Goal: Information Seeking & Learning: Learn about a topic

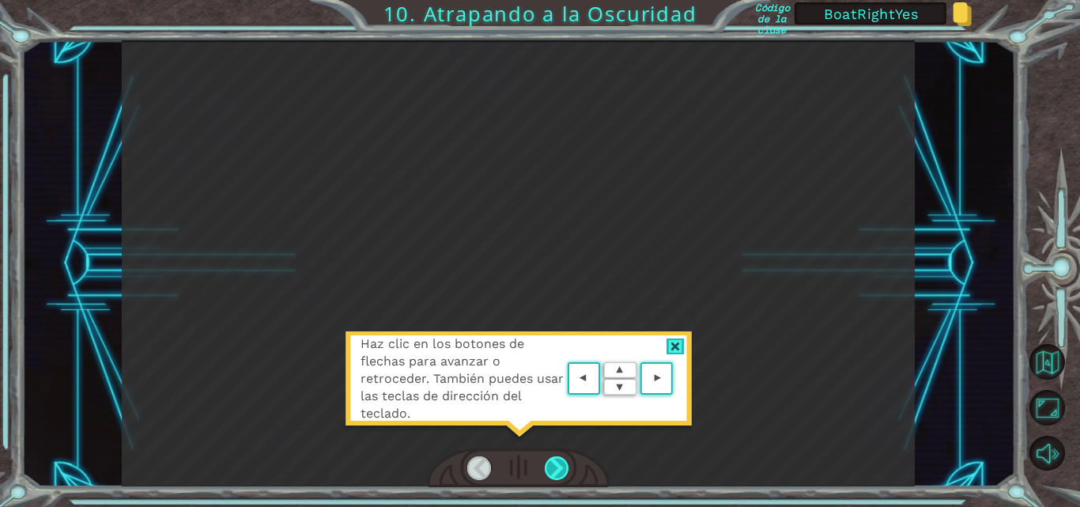
click at [565, 470] on div at bounding box center [557, 468] width 25 height 24
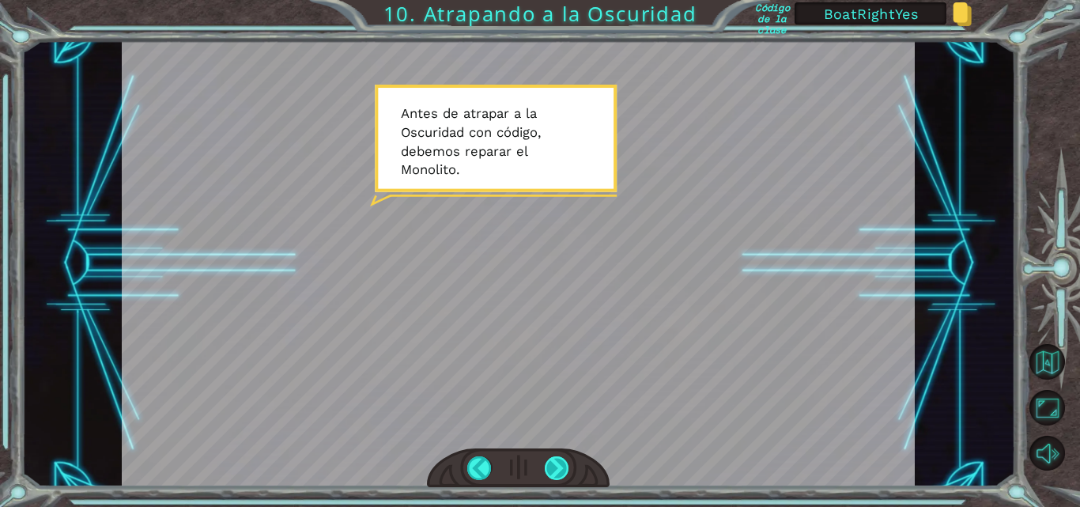
click at [552, 471] on div at bounding box center [557, 468] width 25 height 24
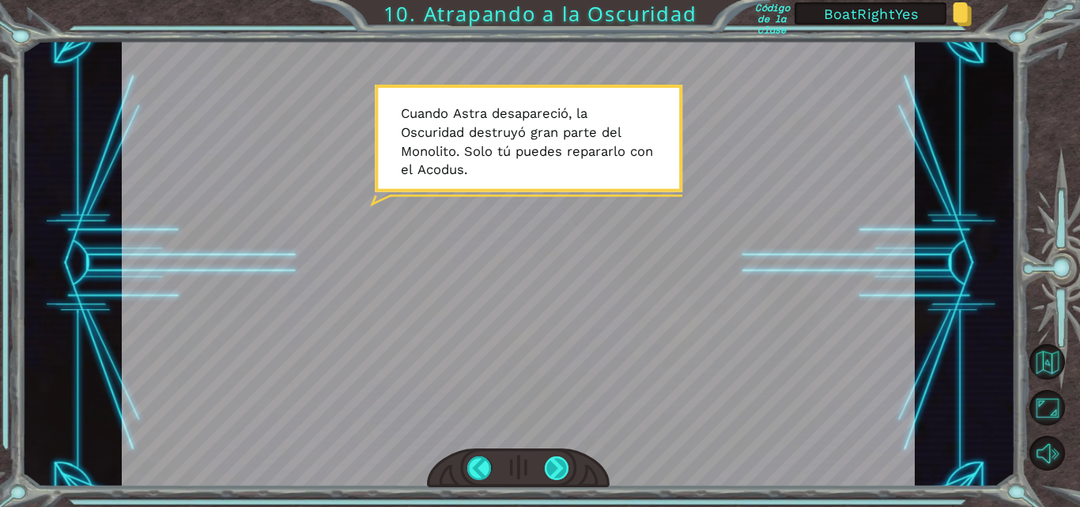
click at [552, 471] on div at bounding box center [557, 468] width 25 height 24
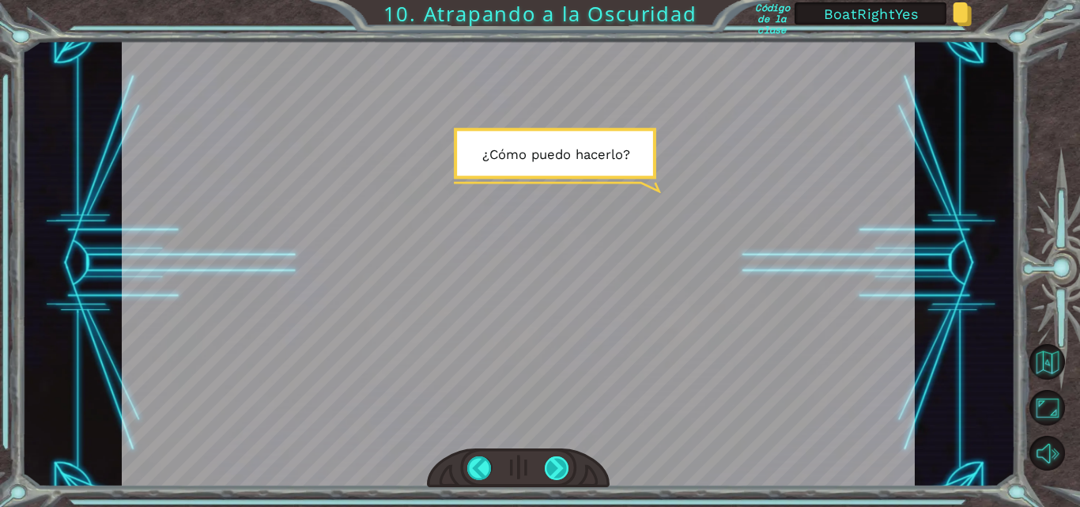
click at [552, 471] on div at bounding box center [557, 468] width 25 height 24
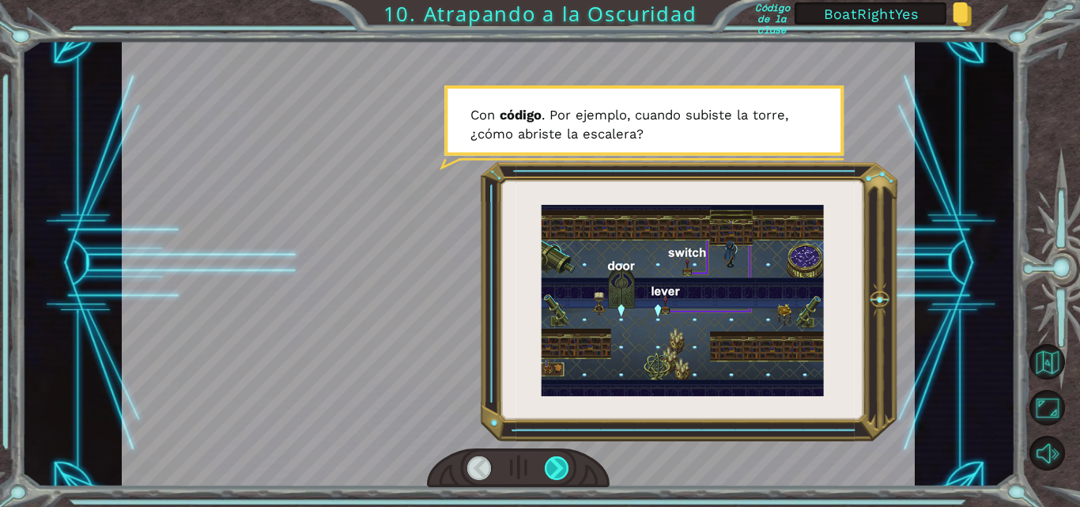
click at [552, 471] on div at bounding box center [557, 468] width 25 height 24
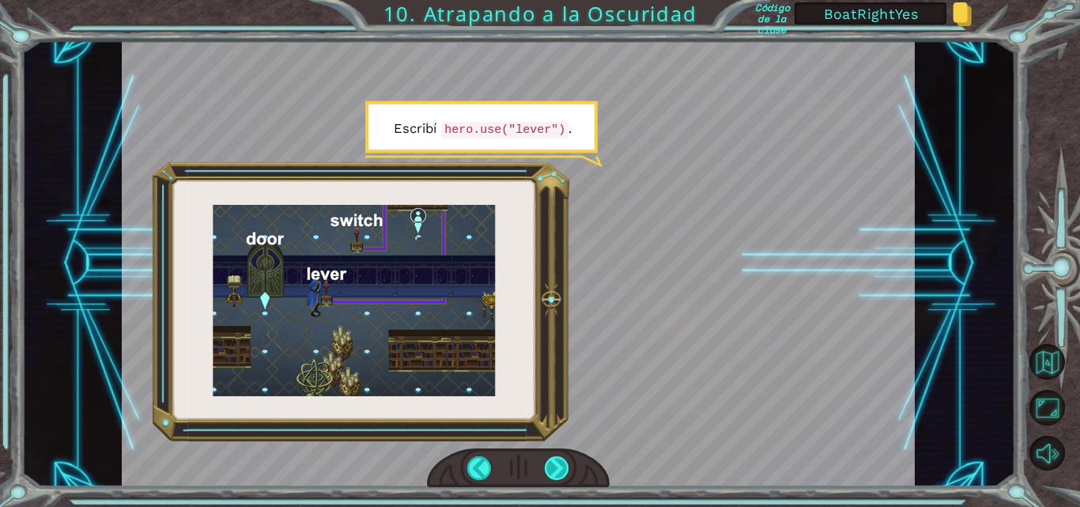
click at [552, 471] on div at bounding box center [557, 468] width 25 height 24
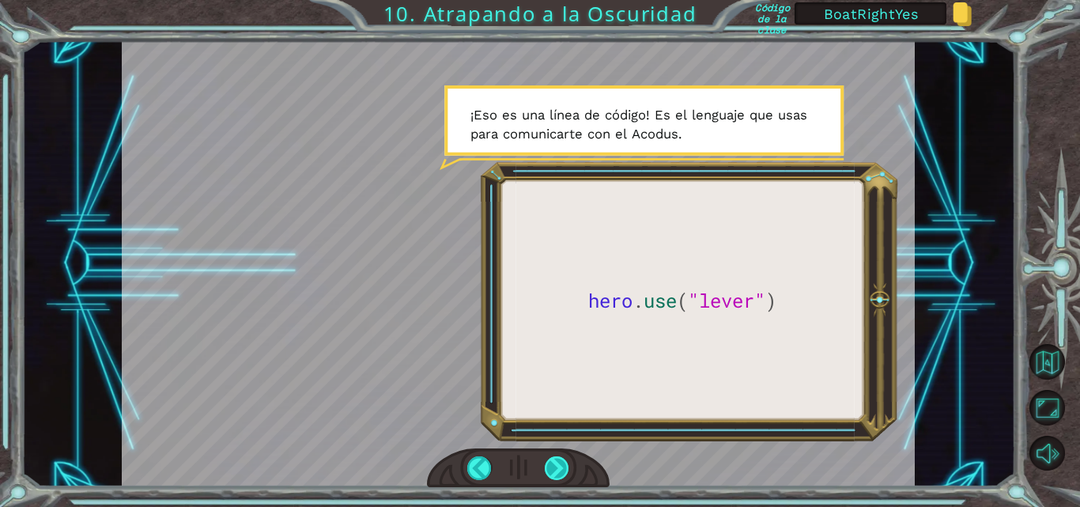
click at [550, 471] on div at bounding box center [557, 468] width 25 height 24
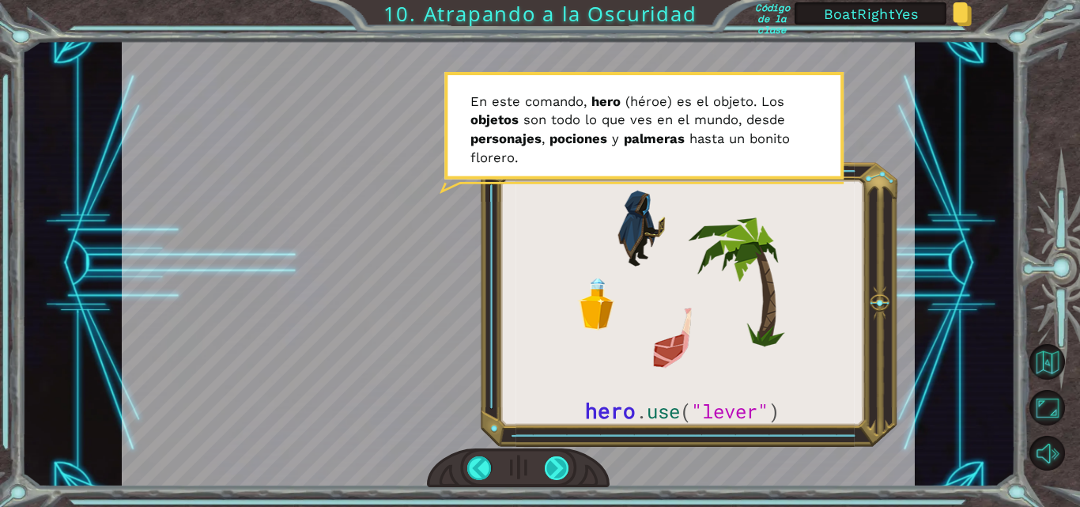
click at [549, 474] on div at bounding box center [557, 468] width 25 height 24
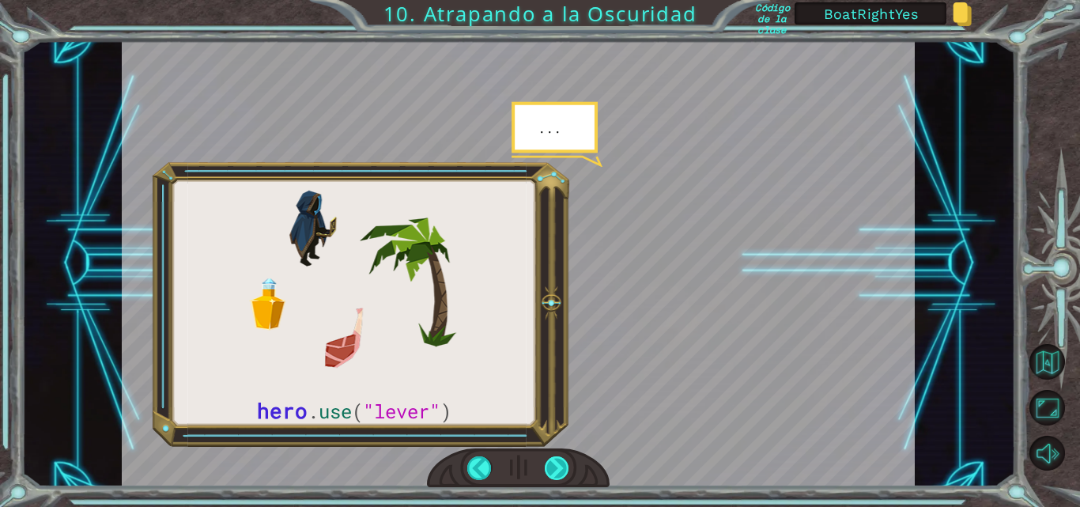
click at [554, 473] on div at bounding box center [557, 468] width 25 height 24
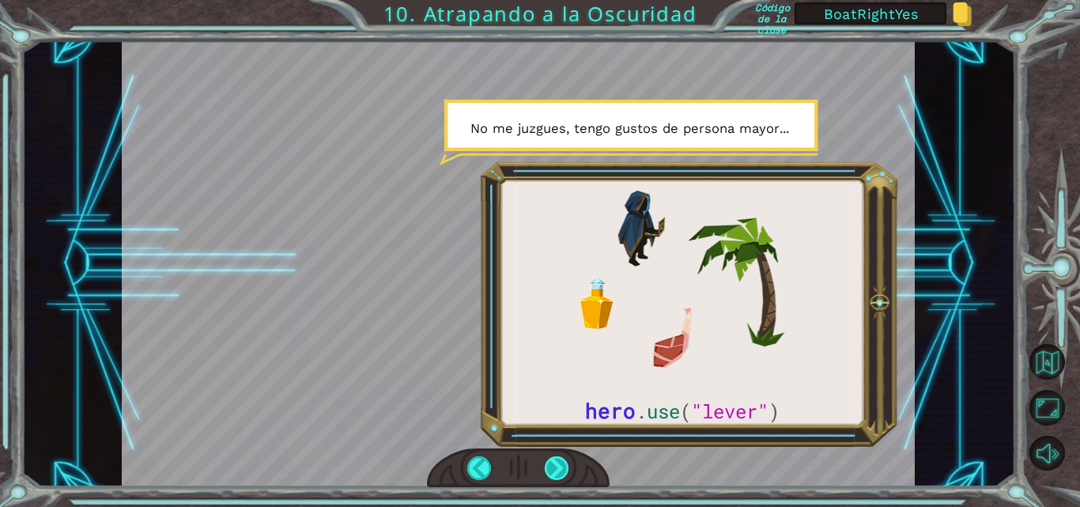
click at [554, 473] on div at bounding box center [557, 468] width 25 height 24
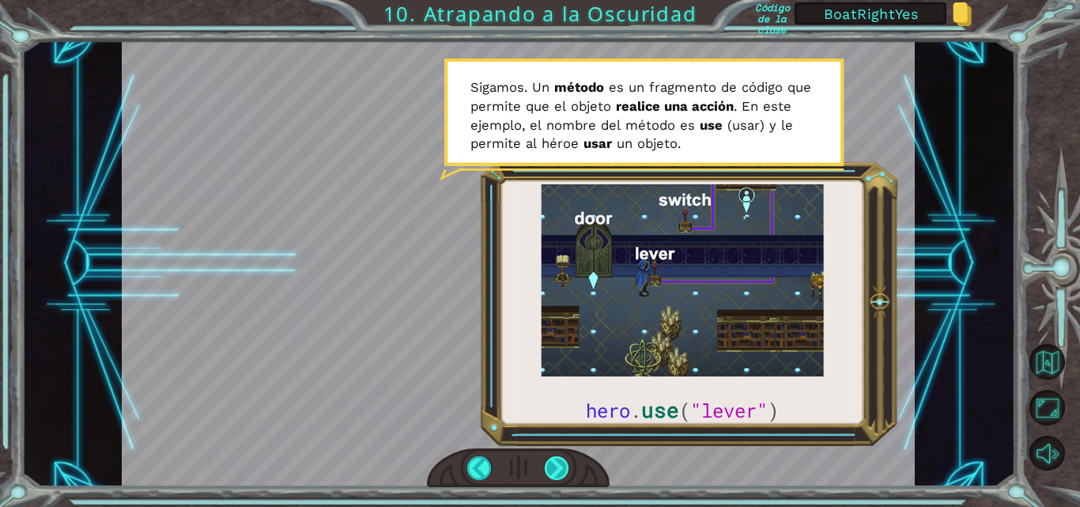
click at [550, 471] on div at bounding box center [557, 468] width 25 height 24
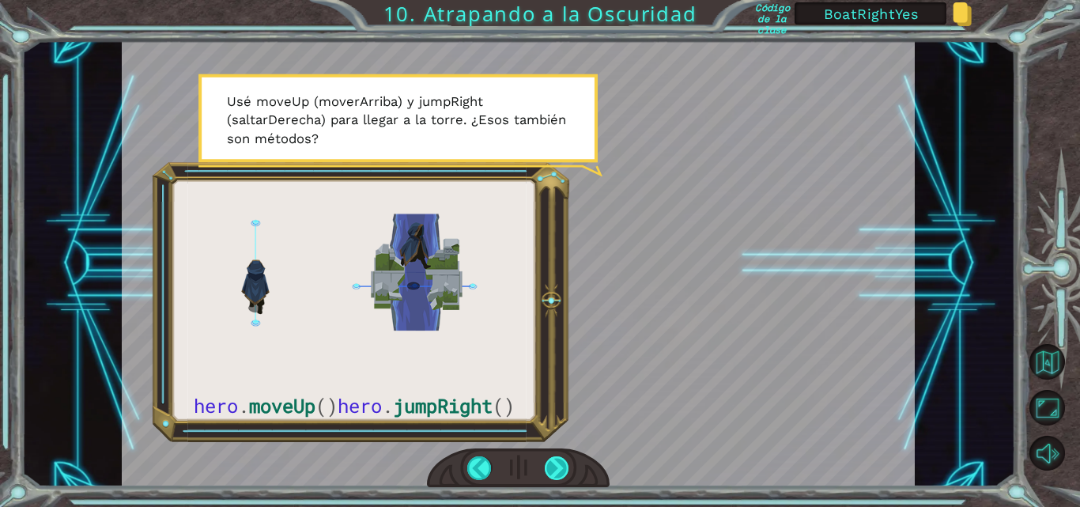
click at [550, 471] on div at bounding box center [557, 468] width 25 height 24
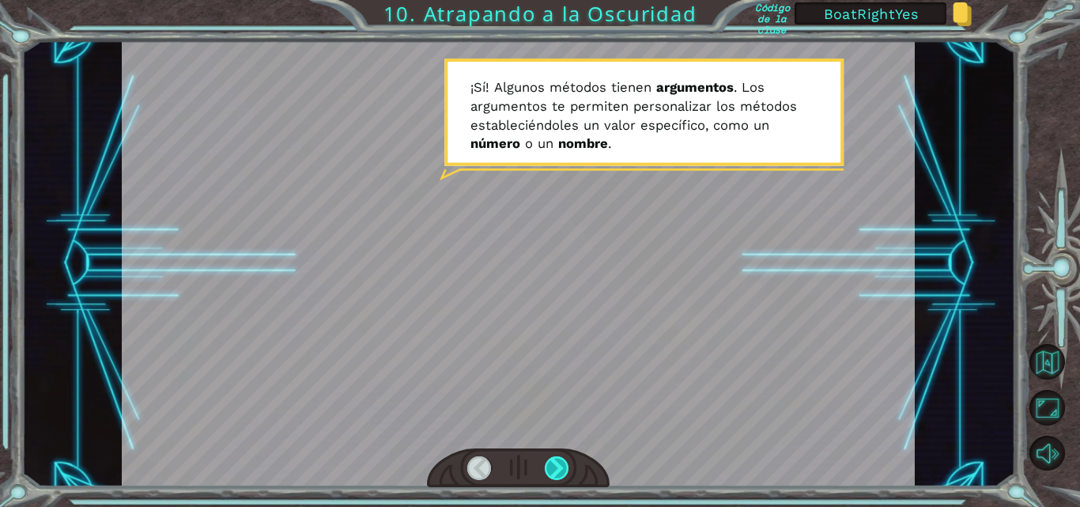
click at [554, 469] on div at bounding box center [557, 468] width 25 height 24
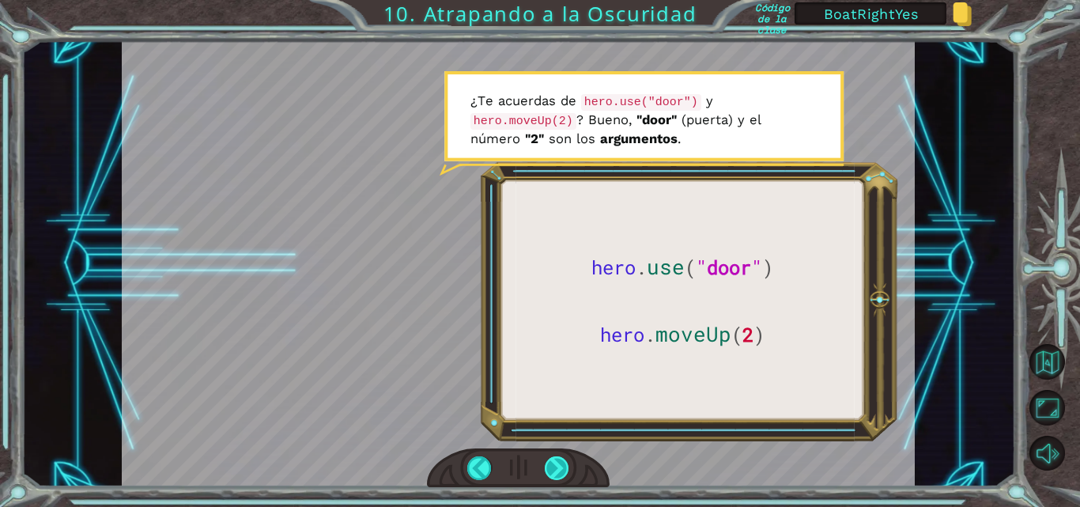
click at [554, 469] on div at bounding box center [557, 468] width 25 height 24
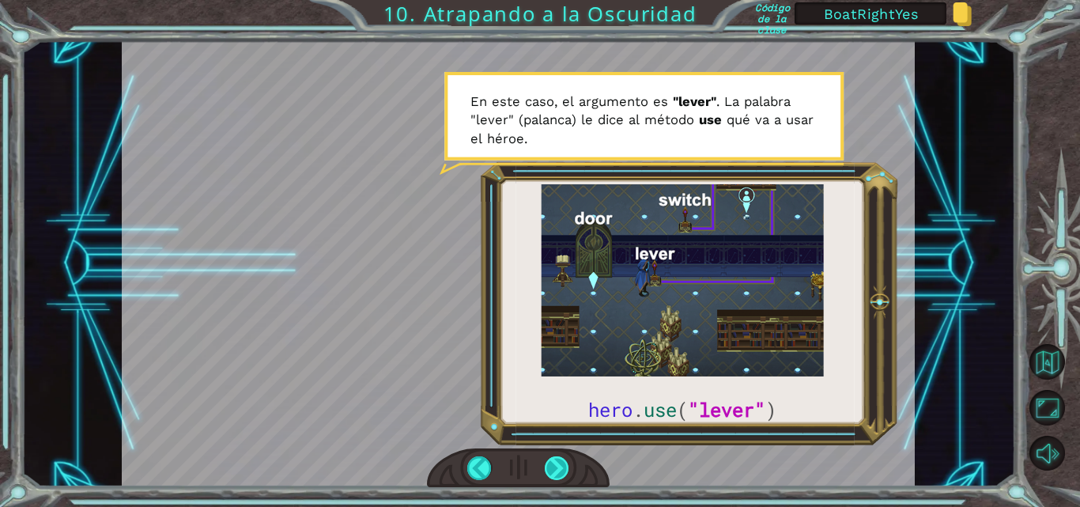
click at [554, 469] on div at bounding box center [557, 468] width 25 height 24
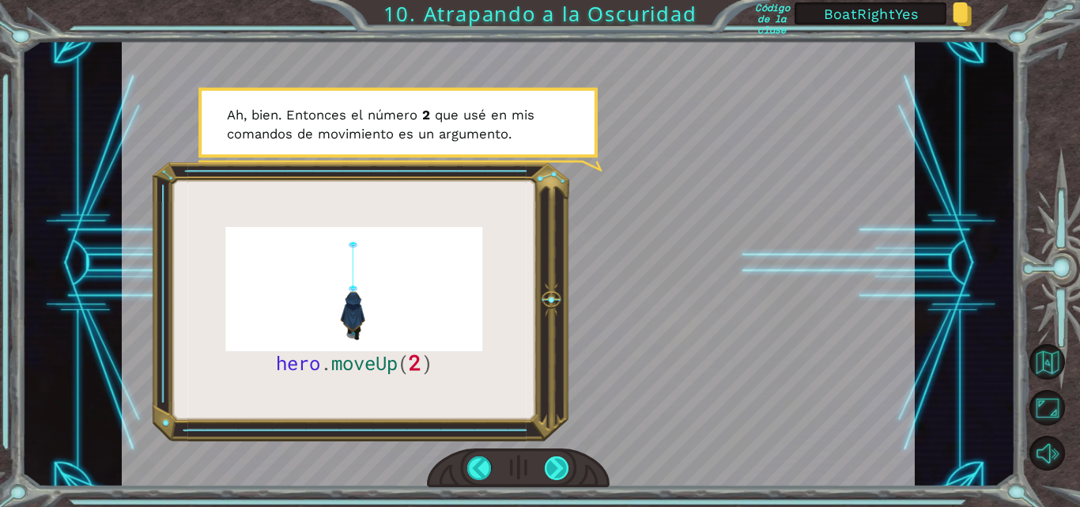
click at [554, 469] on div at bounding box center [557, 468] width 25 height 24
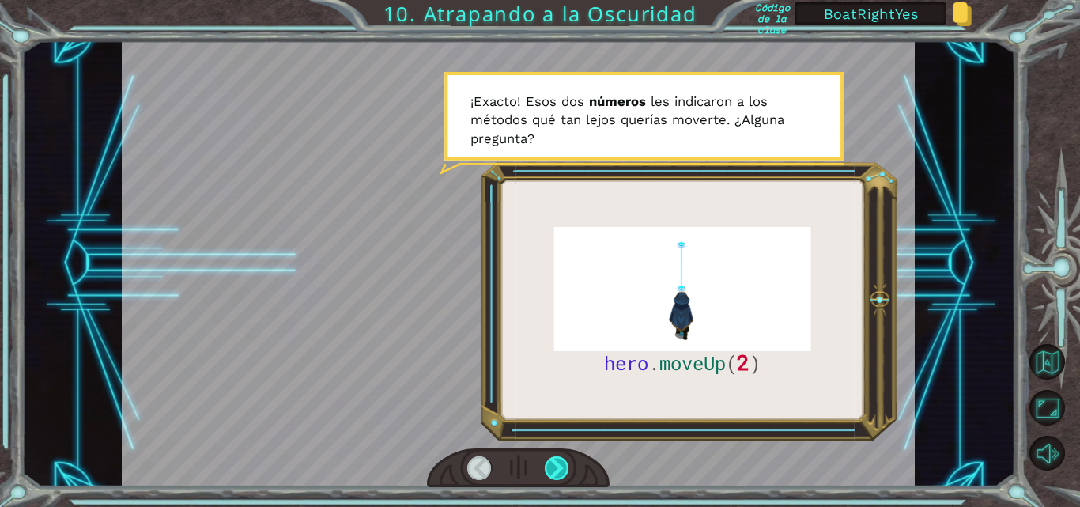
click at [556, 470] on div at bounding box center [557, 468] width 25 height 24
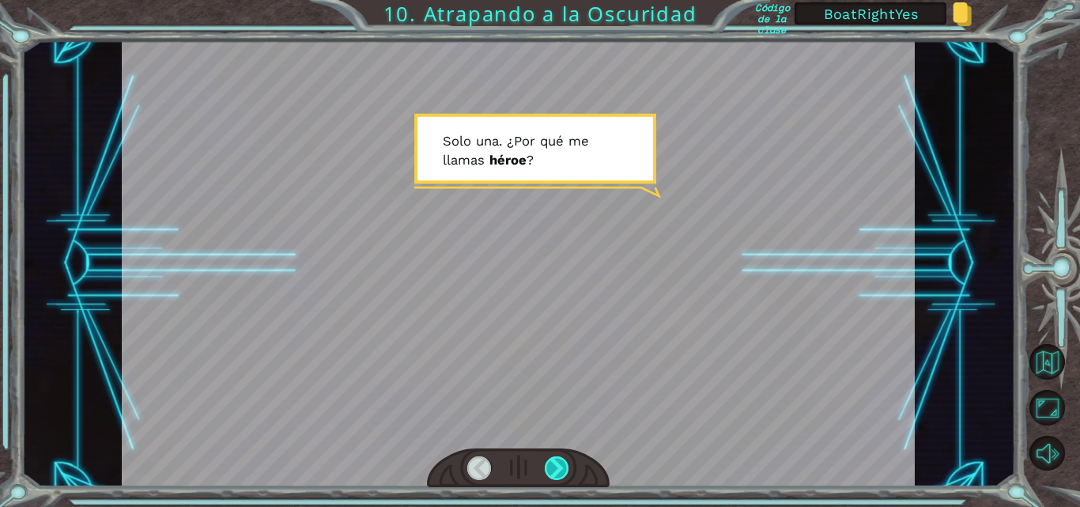
click at [556, 470] on div at bounding box center [557, 468] width 25 height 24
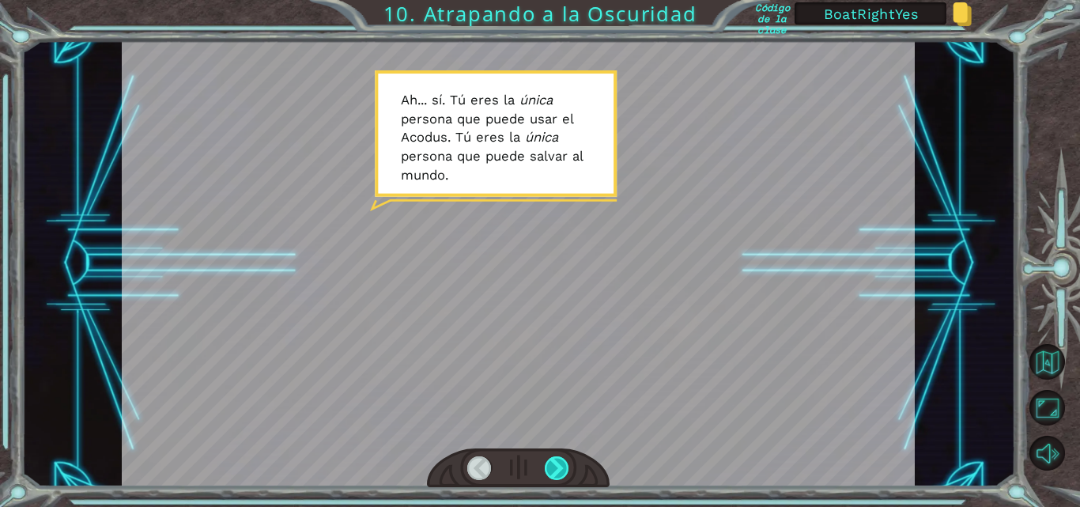
click at [556, 470] on div at bounding box center [557, 468] width 25 height 24
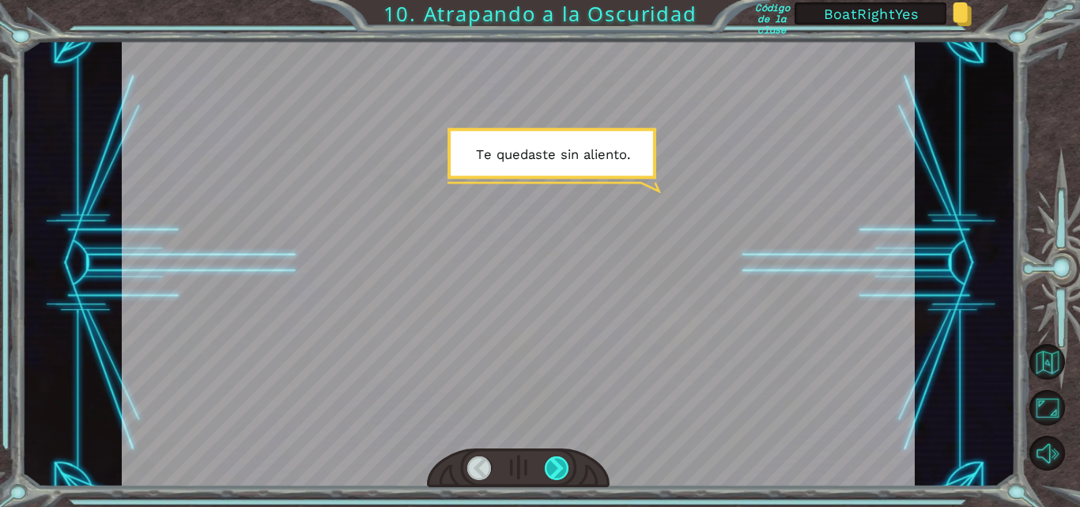
click at [556, 470] on div at bounding box center [557, 468] width 25 height 24
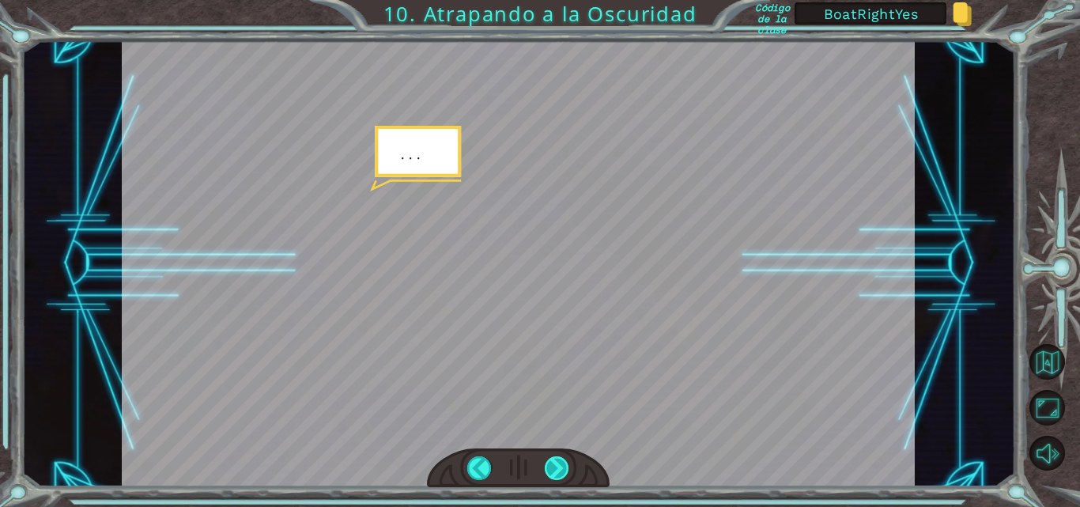
click at [556, 470] on div at bounding box center [557, 468] width 25 height 24
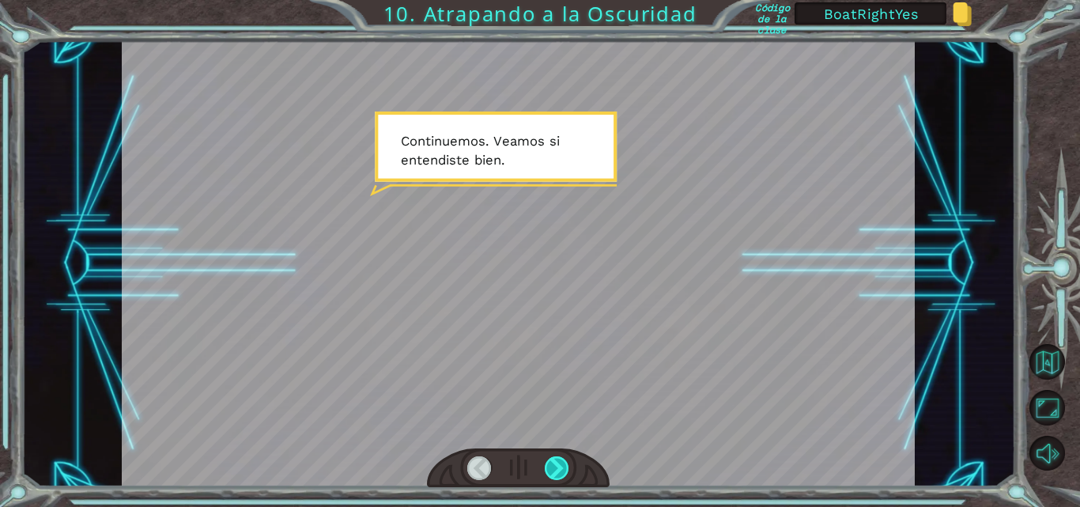
click at [557, 471] on div at bounding box center [557, 468] width 25 height 24
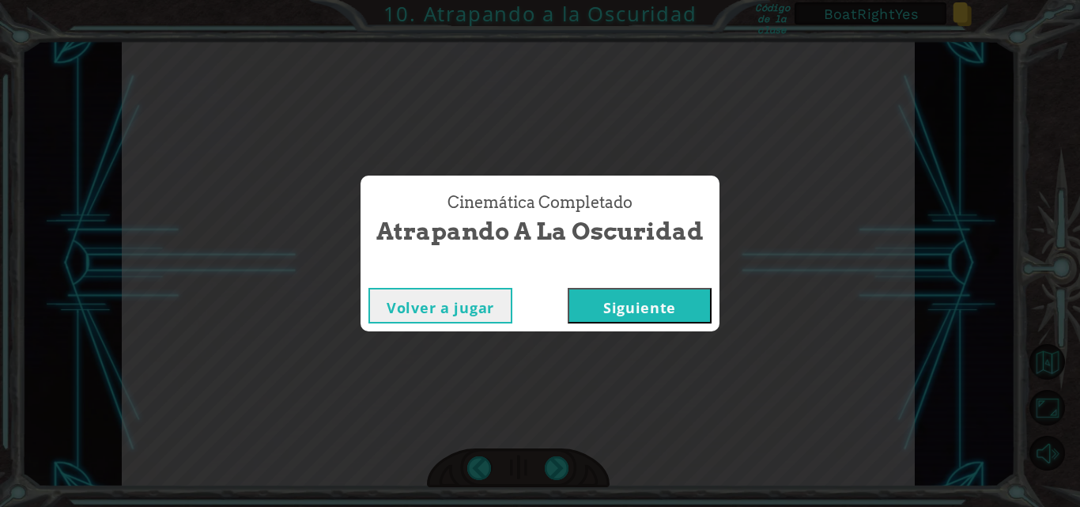
click at [693, 315] on button "Siguiente" at bounding box center [640, 306] width 144 height 36
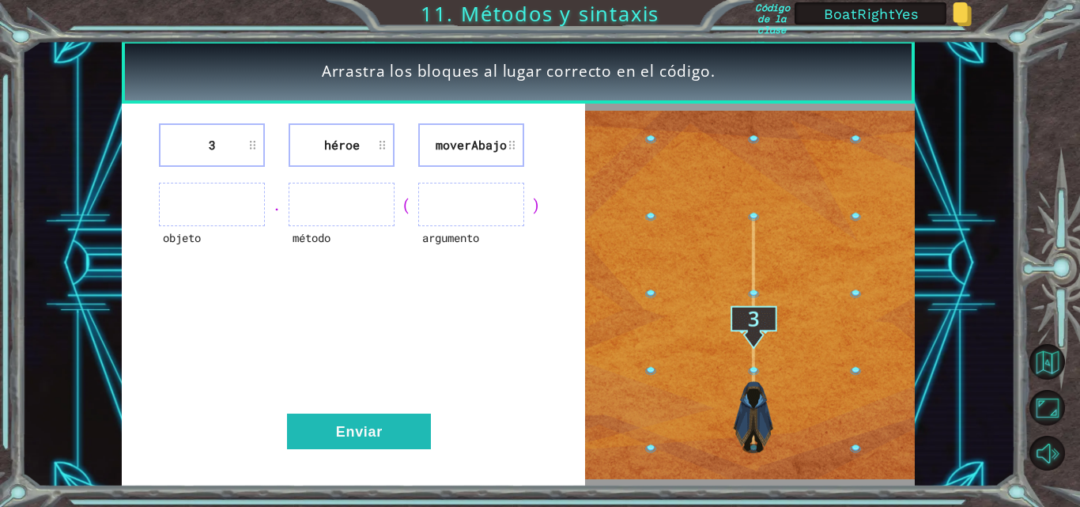
click at [223, 214] on ul at bounding box center [212, 204] width 106 height 43
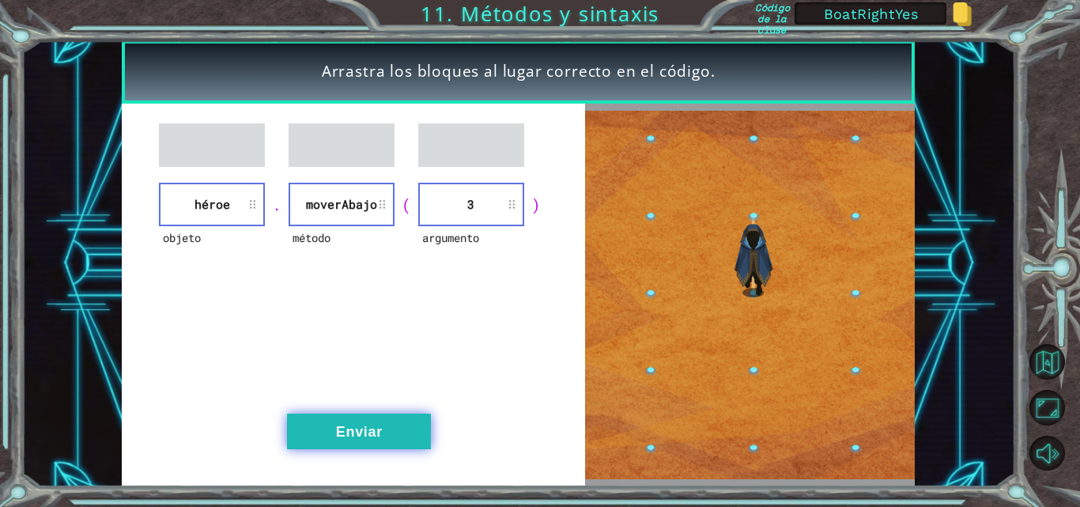
click at [361, 437] on button "Enviar" at bounding box center [359, 432] width 144 height 36
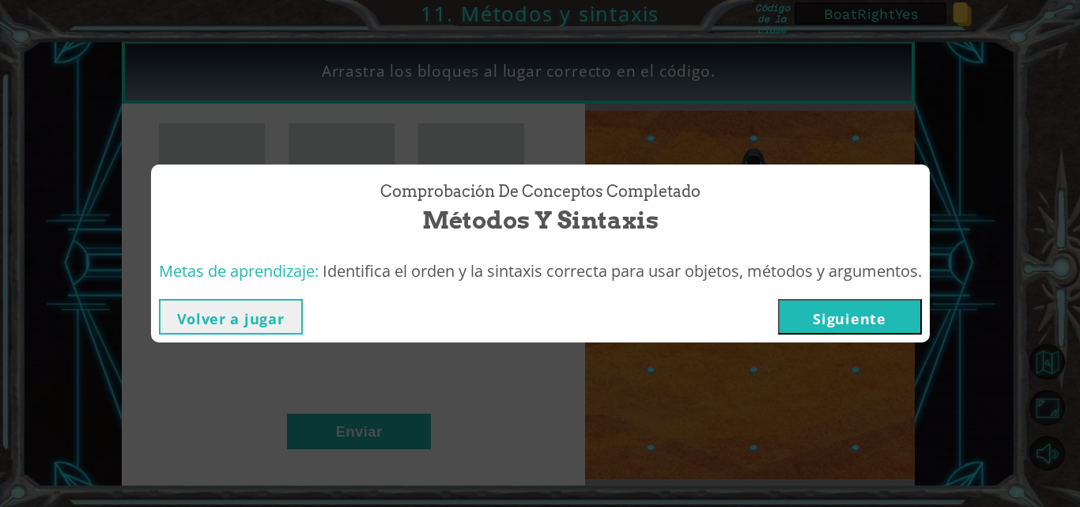
click at [856, 303] on button "Siguiente" at bounding box center [850, 317] width 144 height 36
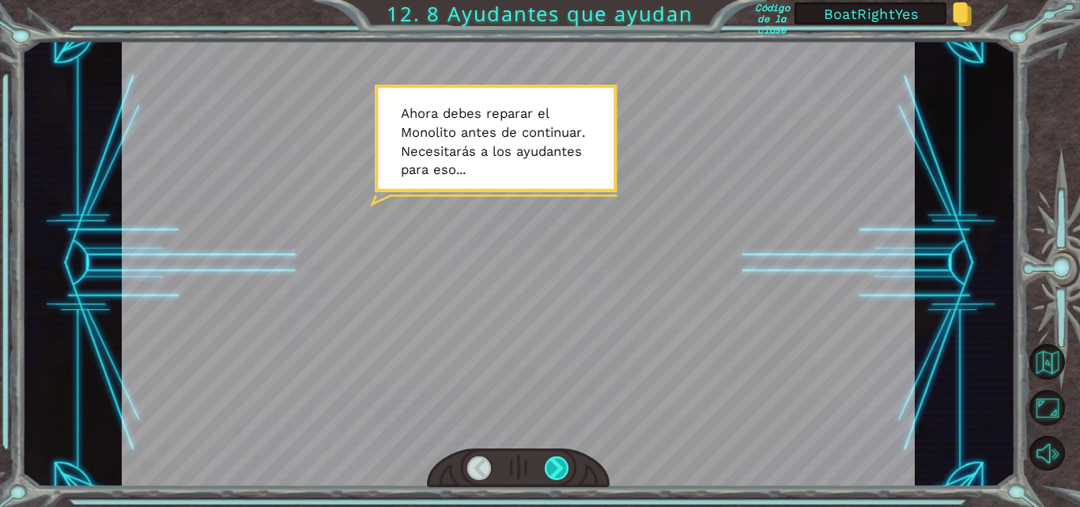
click at [569, 468] on div at bounding box center [557, 468] width 25 height 24
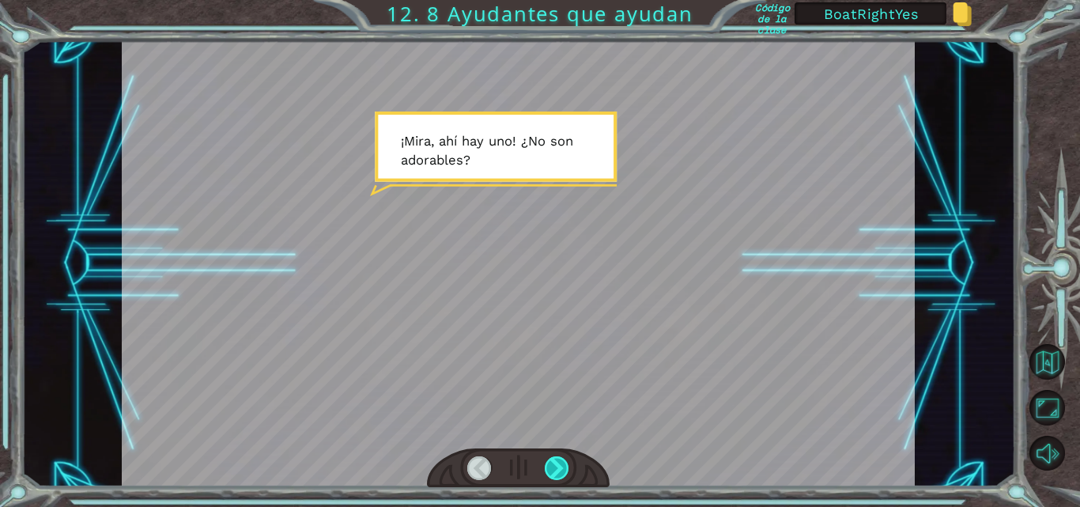
click at [564, 467] on div at bounding box center [557, 468] width 25 height 24
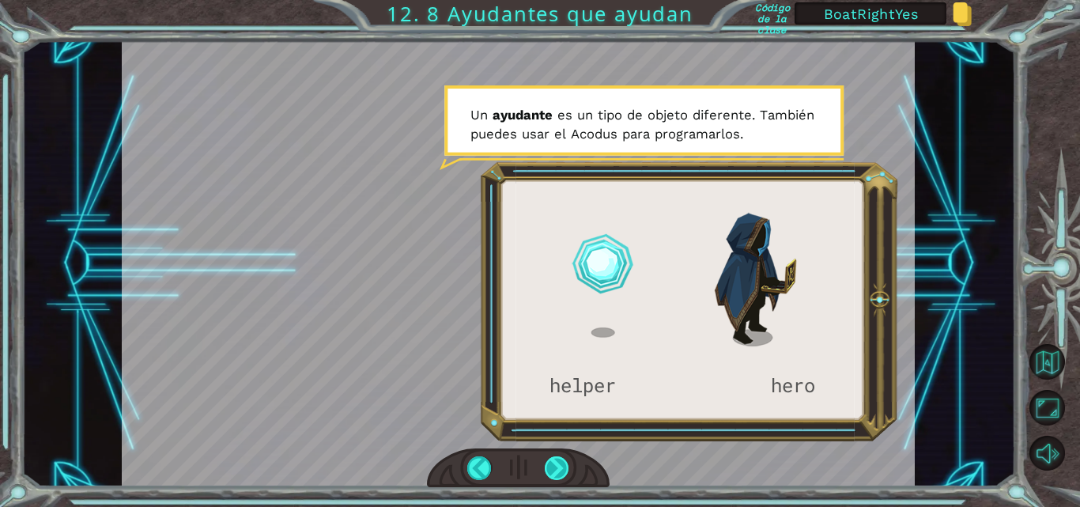
click at [564, 467] on div at bounding box center [557, 468] width 25 height 24
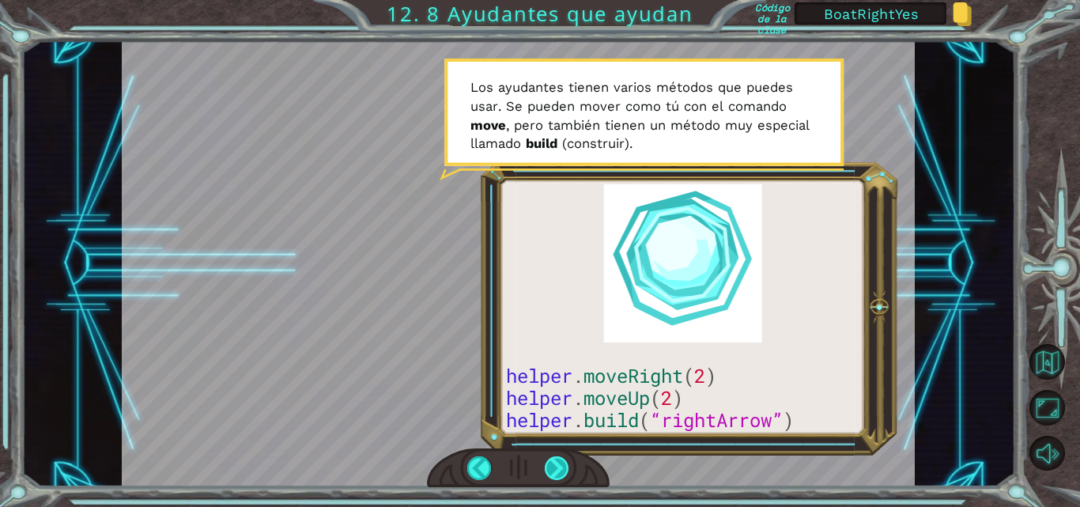
click at [564, 467] on div at bounding box center [557, 468] width 25 height 24
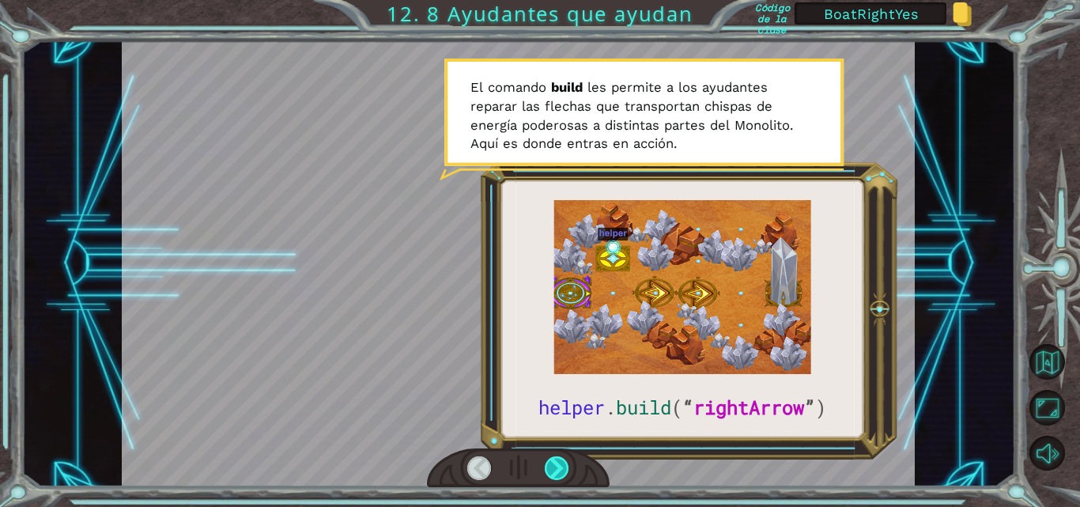
click at [564, 467] on div at bounding box center [557, 468] width 25 height 24
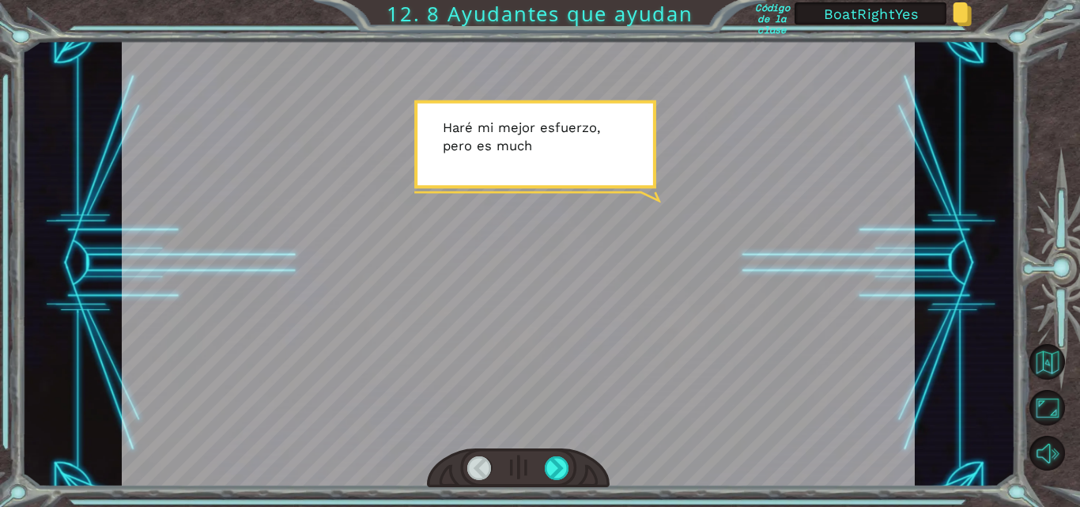
click at [480, 467] on div at bounding box center [479, 468] width 25 height 24
click at [474, 466] on div at bounding box center [479, 468] width 25 height 24
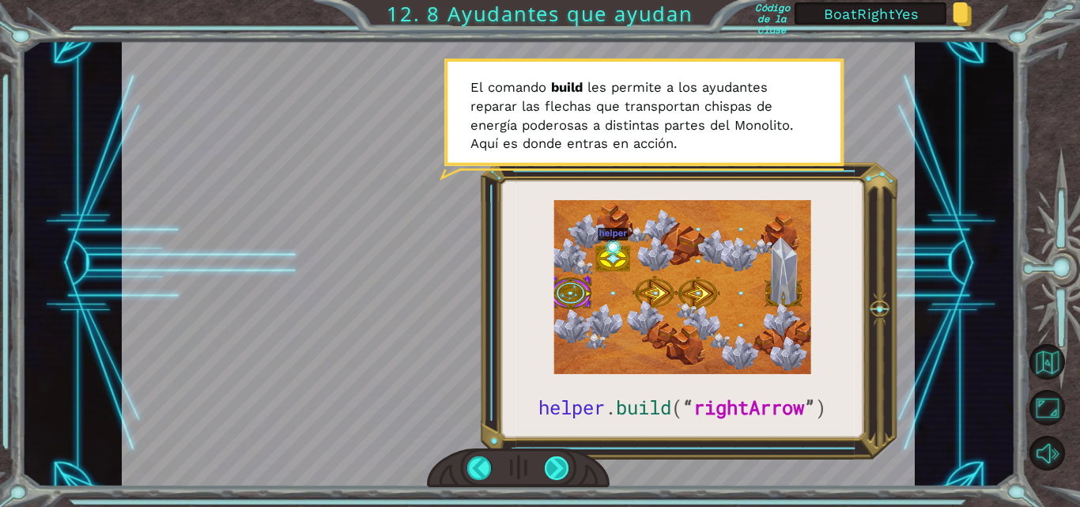
click at [560, 467] on div at bounding box center [557, 468] width 25 height 24
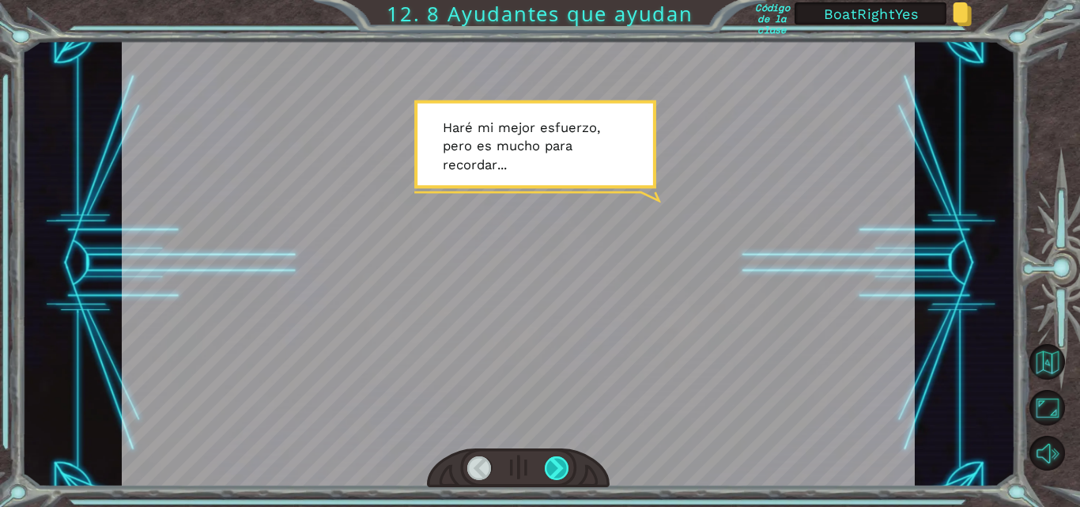
click at [558, 468] on div at bounding box center [557, 468] width 25 height 24
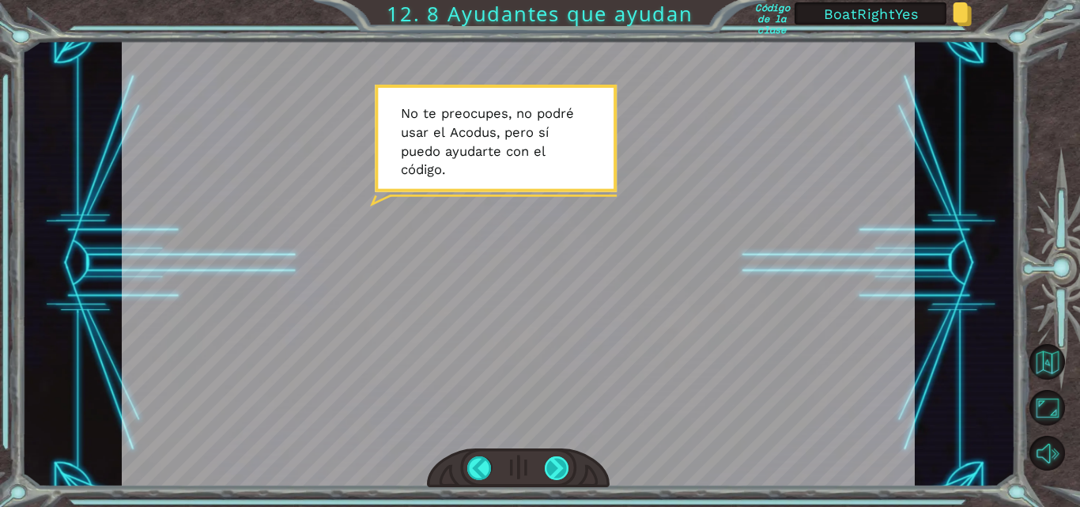
click at [553, 470] on div at bounding box center [557, 468] width 25 height 24
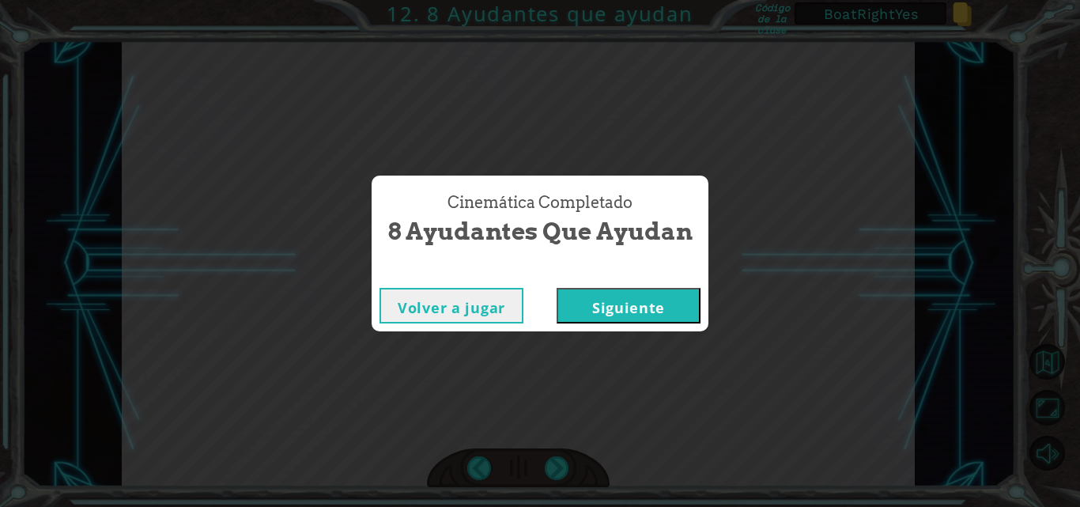
click at [642, 321] on button "Siguiente" at bounding box center [629, 306] width 144 height 36
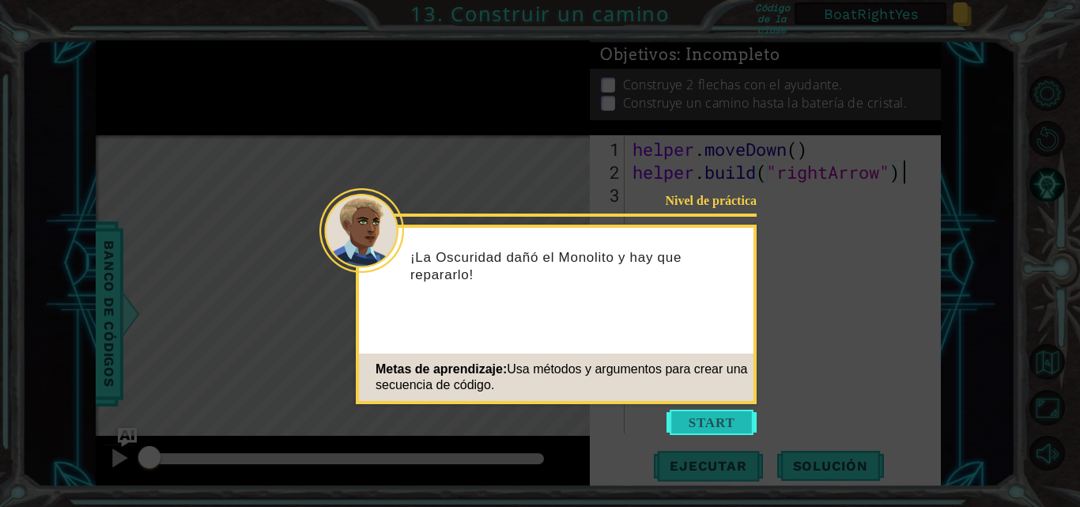
click at [709, 431] on button "Start" at bounding box center [712, 422] width 90 height 25
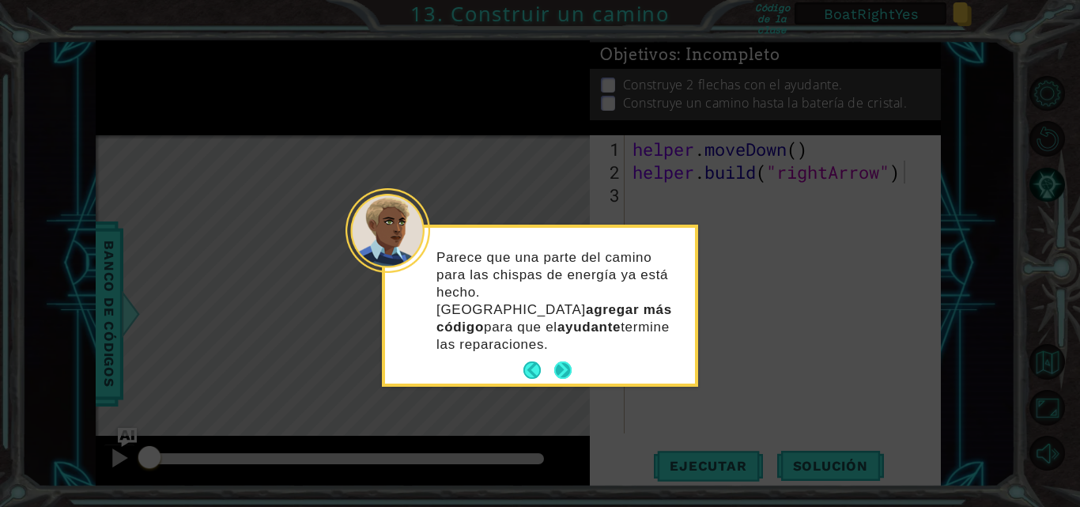
click at [561, 358] on button "Next" at bounding box center [563, 370] width 24 height 24
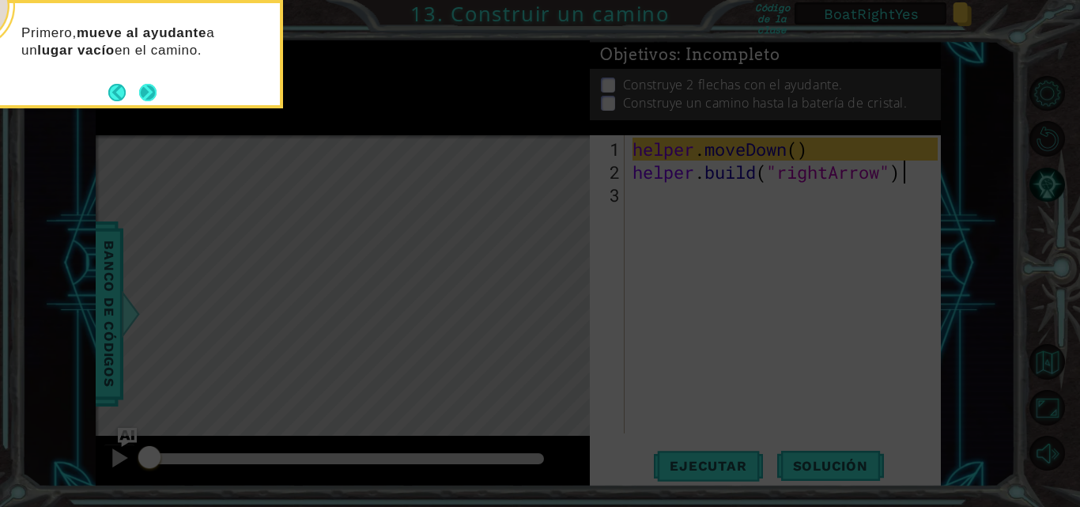
click at [149, 96] on button "Next" at bounding box center [148, 92] width 21 height 21
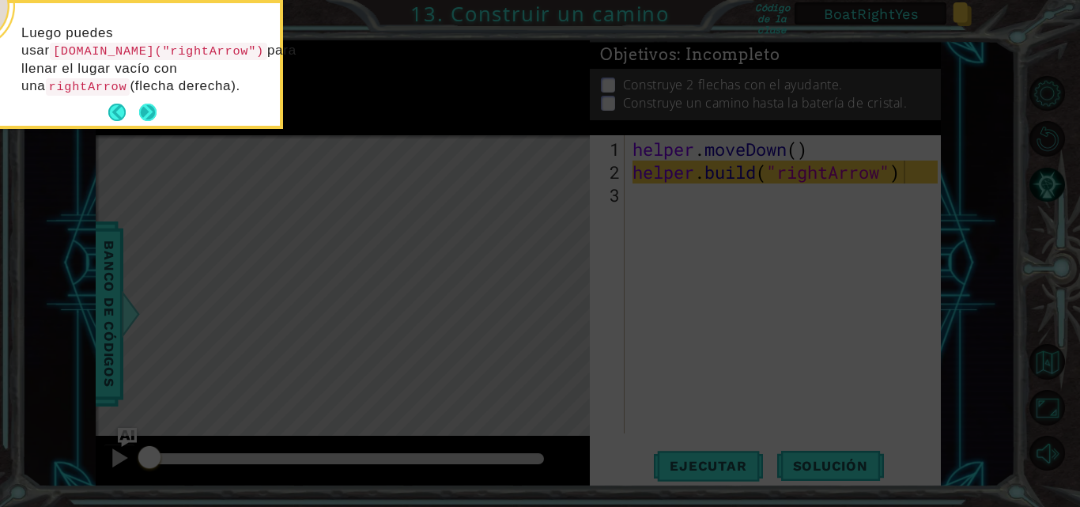
click at [142, 112] on button "Next" at bounding box center [147, 113] width 18 height 18
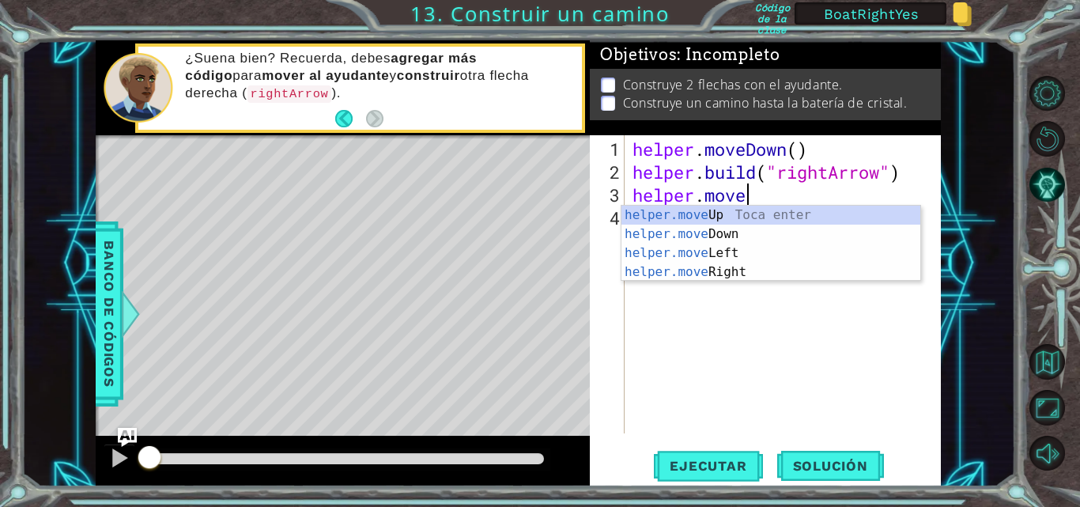
scroll to position [0, 5]
click at [730, 276] on div "helper.move Up Toca enter helper.move Down Toca enter helper.move Left Toca ent…" at bounding box center [771, 263] width 299 height 114
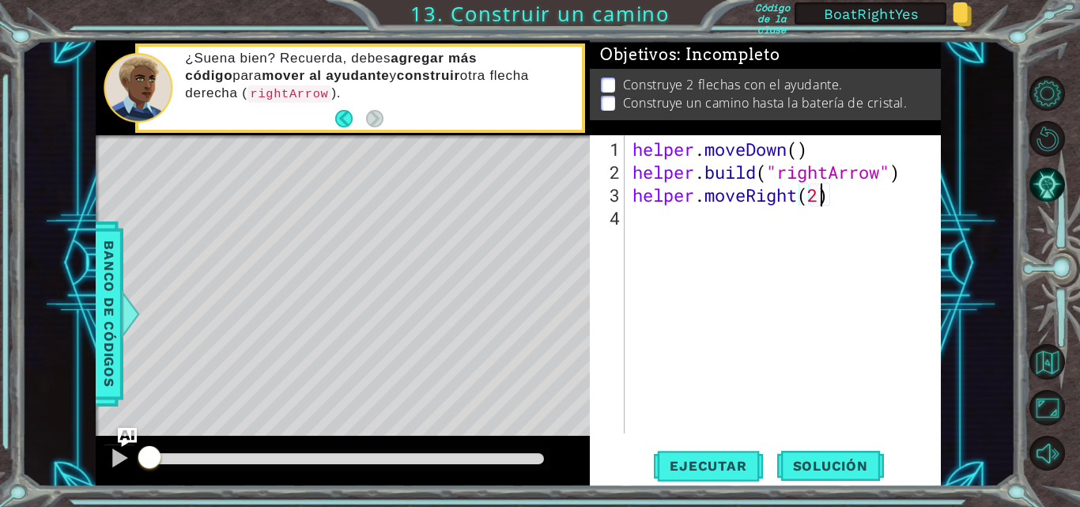
scroll to position [0, 8]
click at [864, 186] on div "helper . moveDown ( ) helper . build ( "rightArrow" ) helper . moveRight ( 2 )" at bounding box center [788, 310] width 316 height 344
type textarea "helper.moveRight(3)"
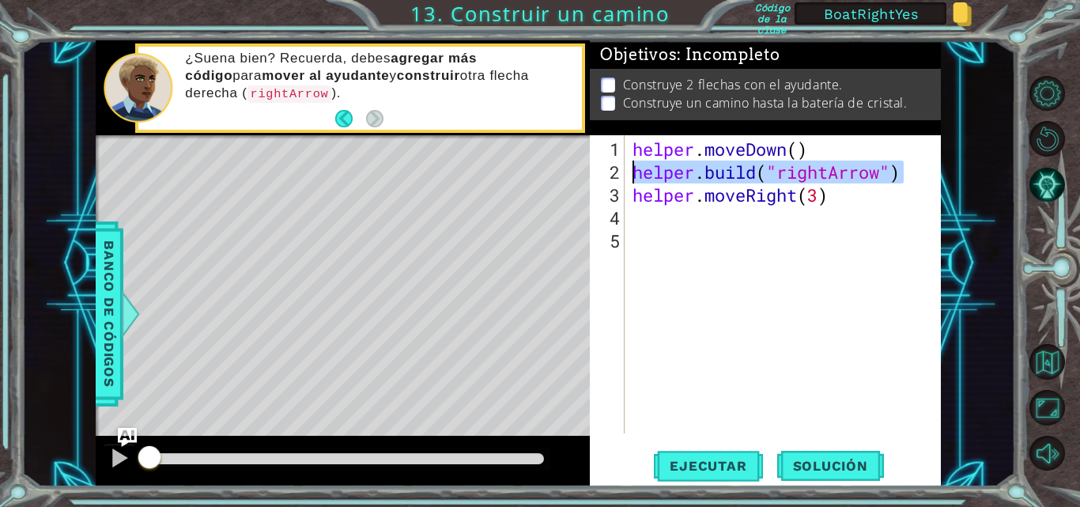
drag, startPoint x: 914, startPoint y: 168, endPoint x: 616, endPoint y: 174, distance: 298.2
click at [616, 174] on div "1 2 3 4 5 helper . moveDown ( ) helper . build ( "rightArrow" ) helper . moveRi…" at bounding box center [764, 284] width 348 height 298
type textarea "[DOMAIN_NAME]("rightArrow")"
click at [641, 218] on div "helper . moveDown ( ) helper . build ( "rightArrow" ) helper . moveRight ( 3 )" at bounding box center [788, 310] width 316 height 344
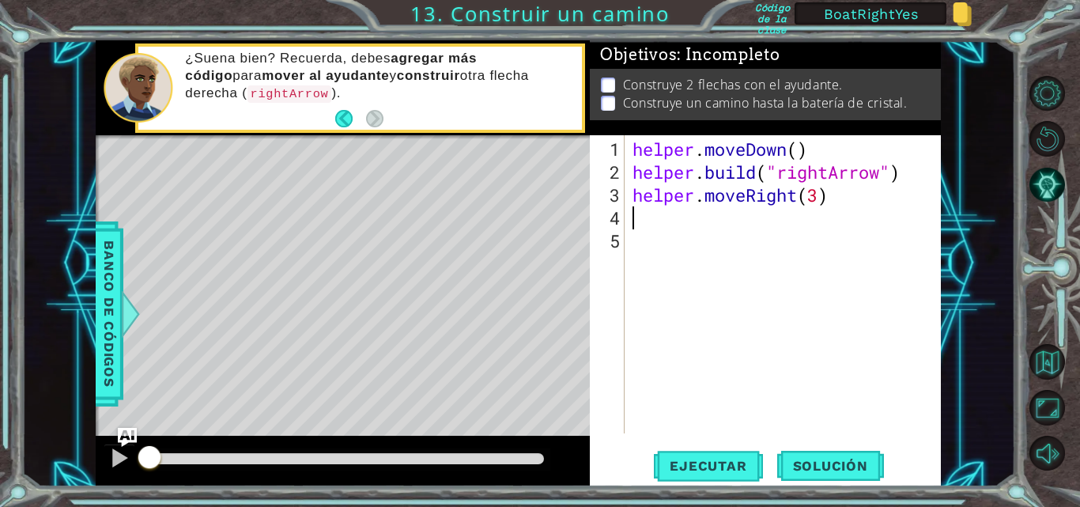
paste textarea "[DOMAIN_NAME]("rightArrow")"
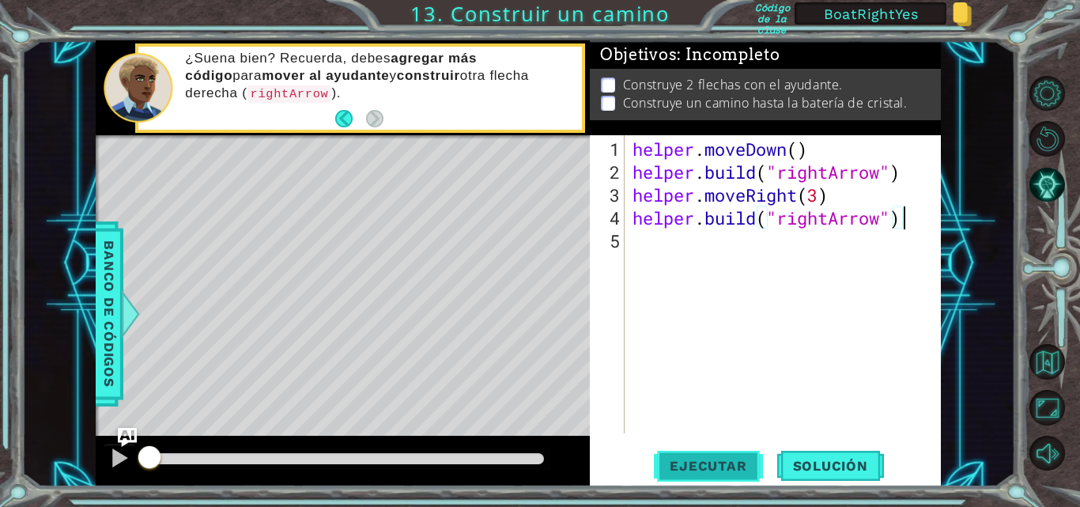
type textarea "[DOMAIN_NAME]("rightArrow")"
click at [696, 464] on span "Ejecutar" at bounding box center [708, 466] width 108 height 16
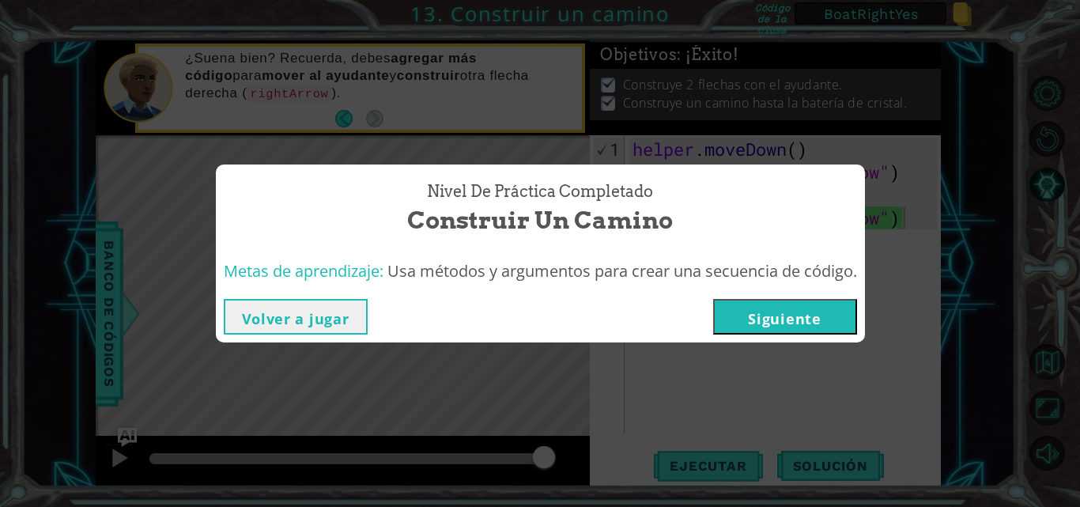
click at [810, 322] on button "Siguiente" at bounding box center [785, 317] width 144 height 36
